Goal: Navigation & Orientation: Find specific page/section

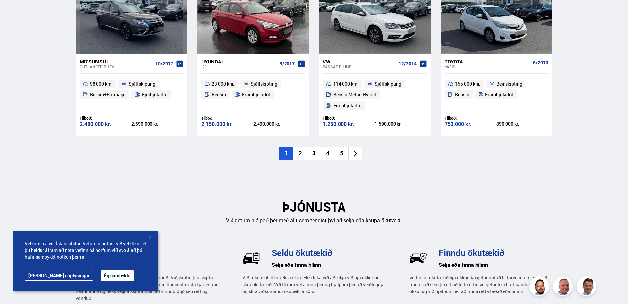
scroll to position [757, 0]
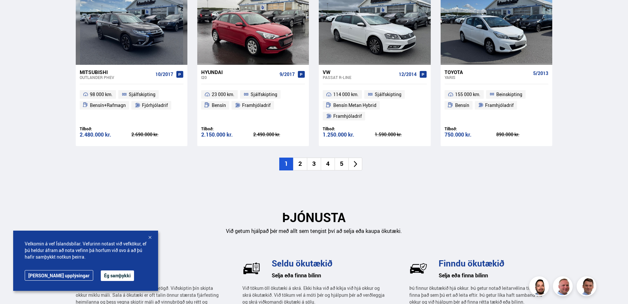
click at [302, 158] on li "2" at bounding box center [300, 164] width 14 height 13
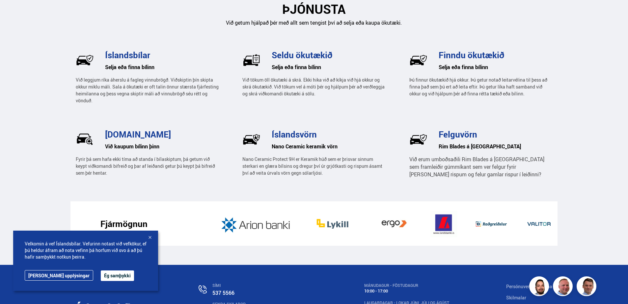
scroll to position [1019, 0]
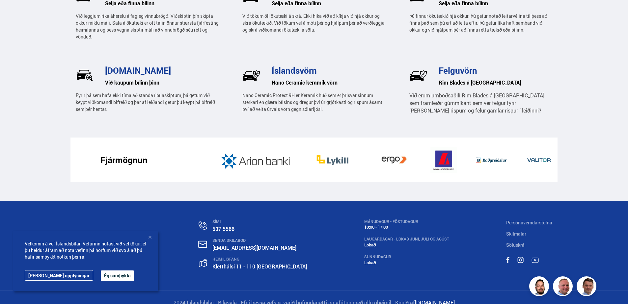
click at [101, 274] on button "Ég samþykki" at bounding box center [117, 276] width 33 height 11
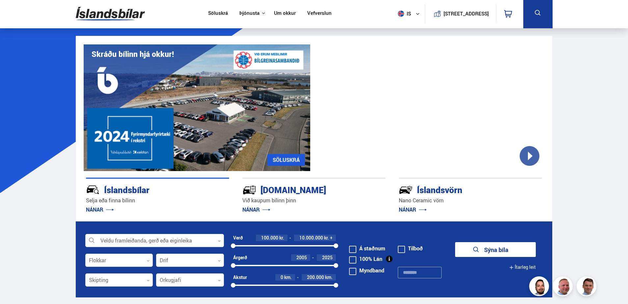
scroll to position [0, 0]
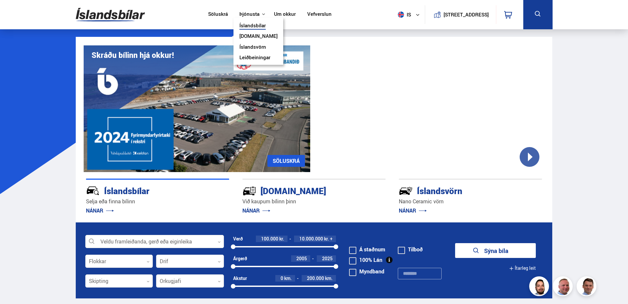
click at [258, 46] on link "Íslandsvörn" at bounding box center [252, 47] width 27 height 7
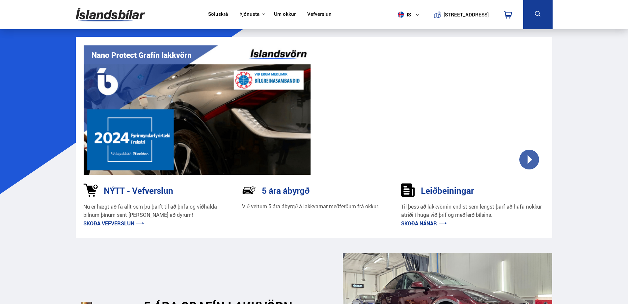
click at [102, 225] on link "Skoða vefverslun" at bounding box center [113, 223] width 61 height 7
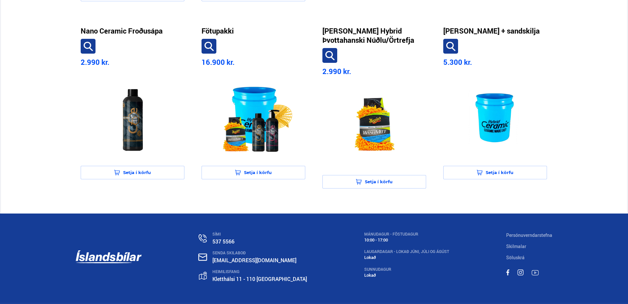
scroll to position [560, 0]
